Goal: Find specific page/section: Find specific page/section

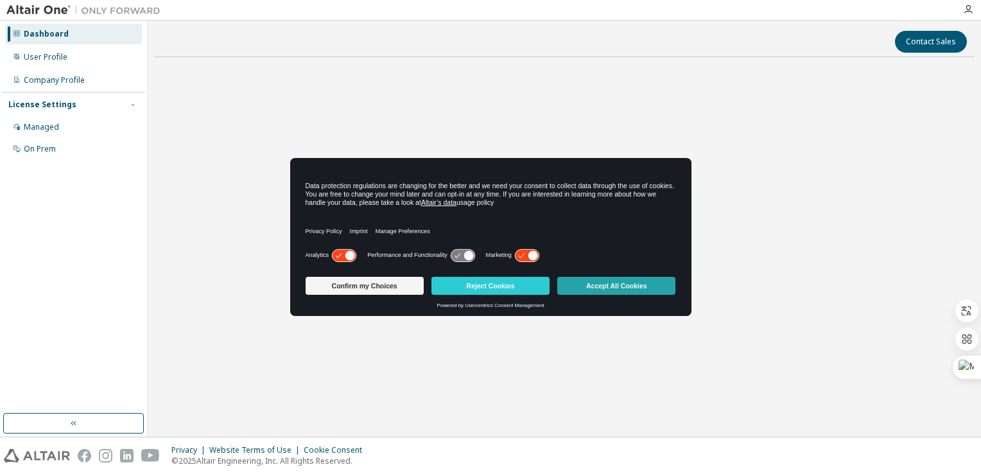
click at [611, 288] on button "Accept All Cookies" at bounding box center [616, 286] width 118 height 18
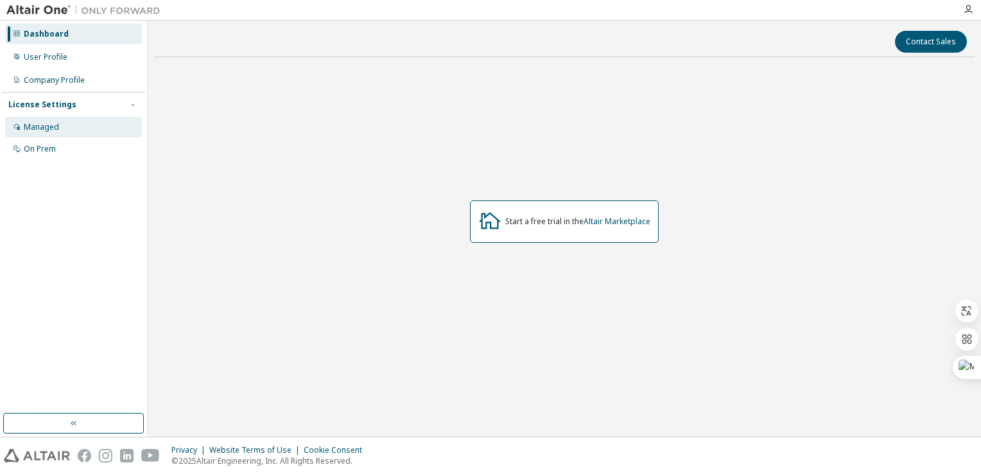
click at [53, 132] on div "Managed" at bounding box center [73, 127] width 137 height 21
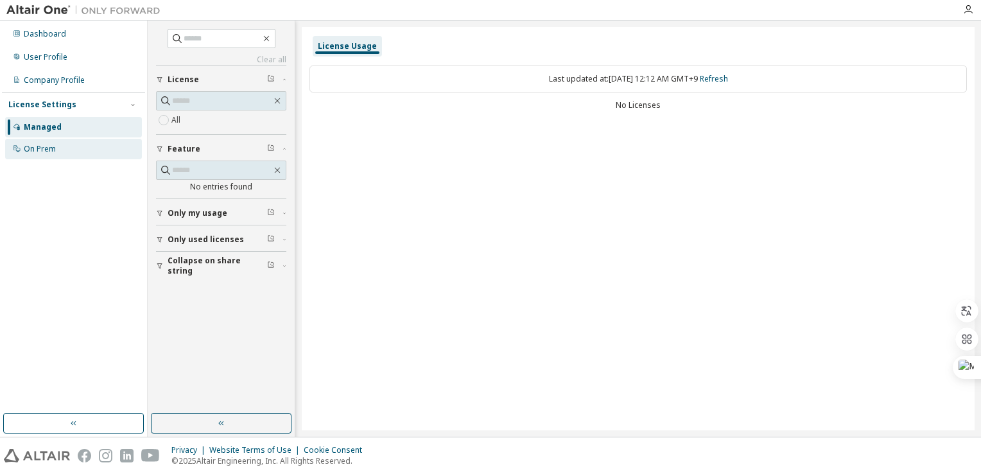
click at [62, 148] on div "On Prem" at bounding box center [73, 149] width 137 height 21
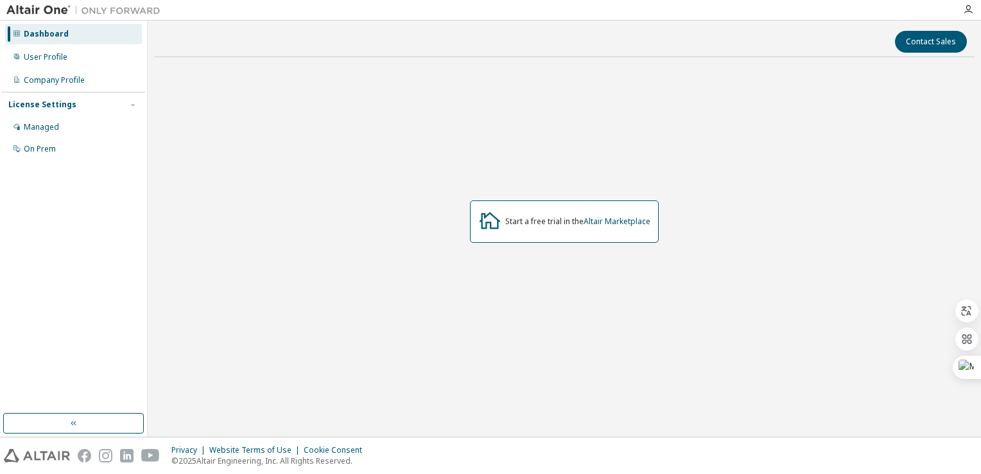
click at [344, 272] on div "Start a free trial in the Altair Marketplace" at bounding box center [564, 221] width 821 height 308
